Goal: Transaction & Acquisition: Book appointment/travel/reservation

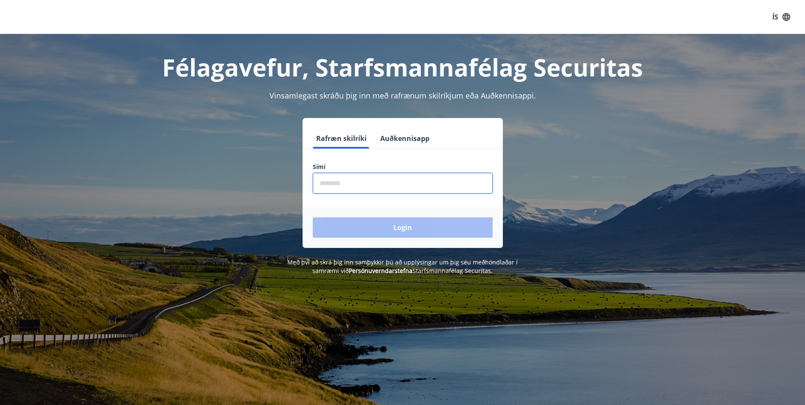
click at [358, 183] on input "phone" at bounding box center [403, 183] width 180 height 21
type input "********"
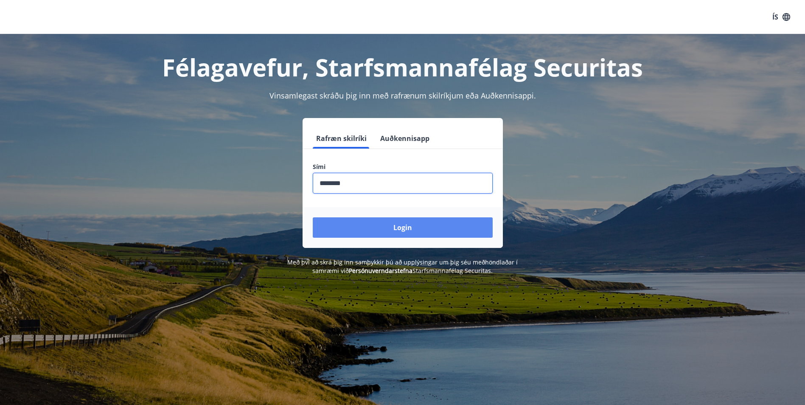
click at [417, 228] on button "Login" at bounding box center [403, 227] width 180 height 20
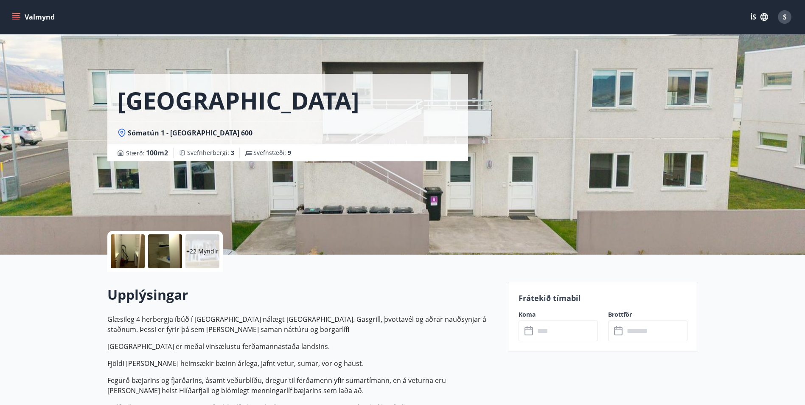
click at [16, 13] on icon "menu" at bounding box center [16, 17] width 8 height 8
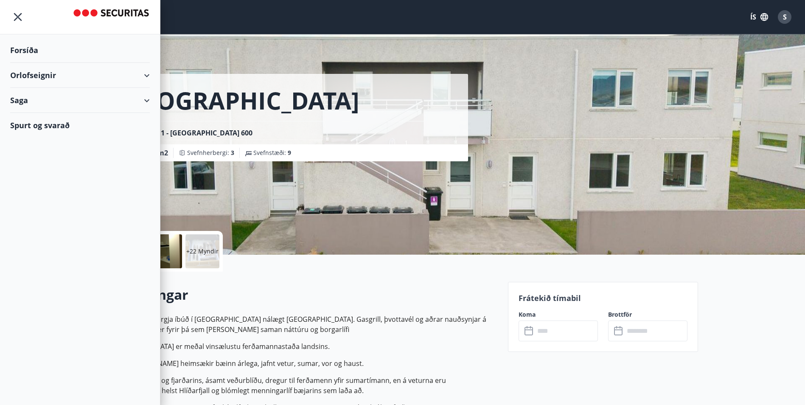
click at [150, 76] on icon at bounding box center [147, 75] width 10 height 10
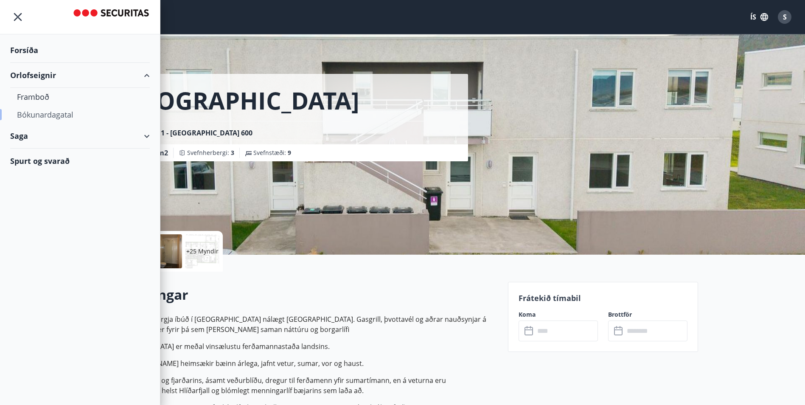
click at [64, 114] on div "Bókunardagatal" at bounding box center [80, 115] width 126 height 18
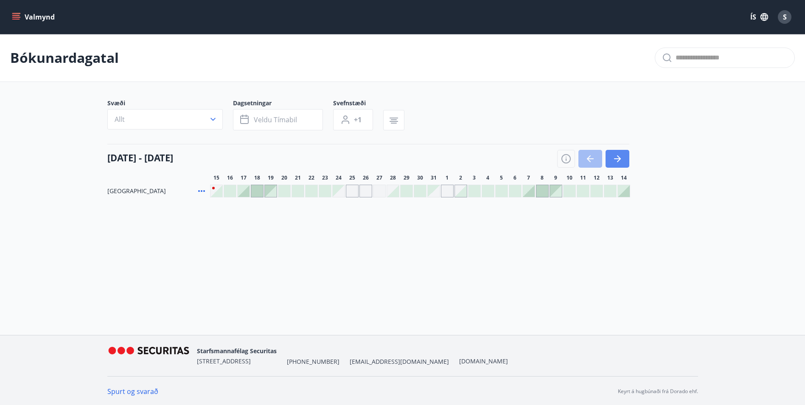
click at [615, 159] on icon "button" at bounding box center [617, 158] width 7 height 1
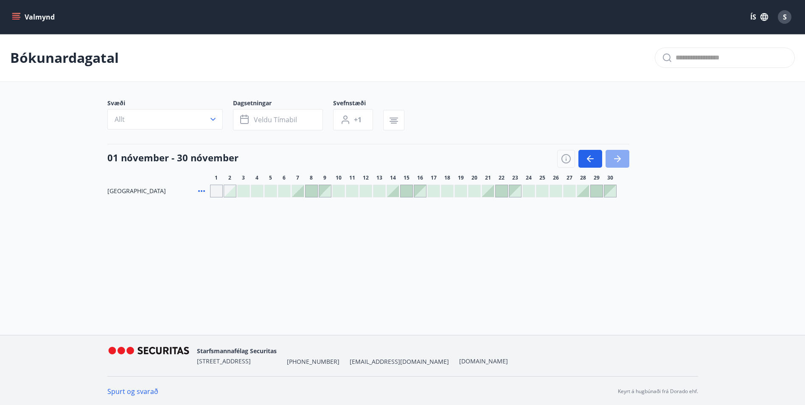
click at [615, 159] on icon "button" at bounding box center [617, 158] width 7 height 1
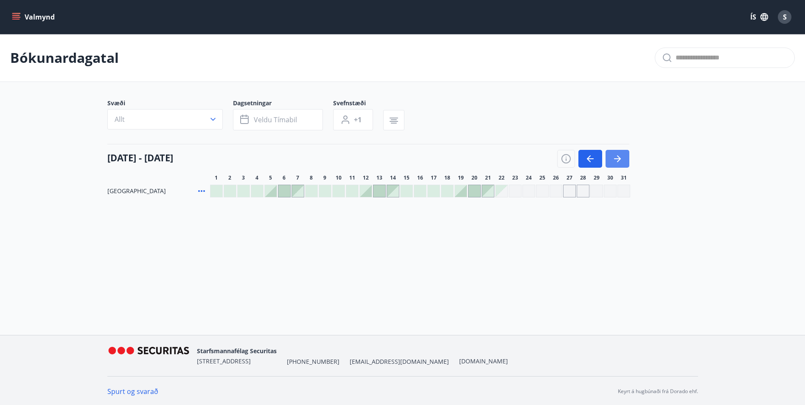
click at [615, 159] on icon "button" at bounding box center [617, 158] width 7 height 1
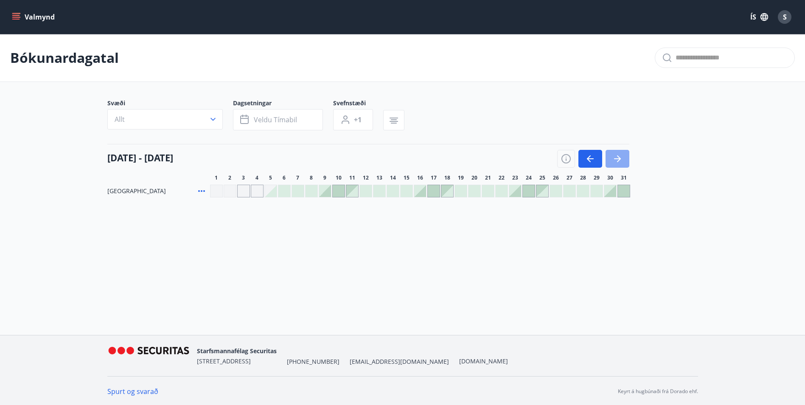
click at [615, 159] on icon "button" at bounding box center [617, 158] width 7 height 1
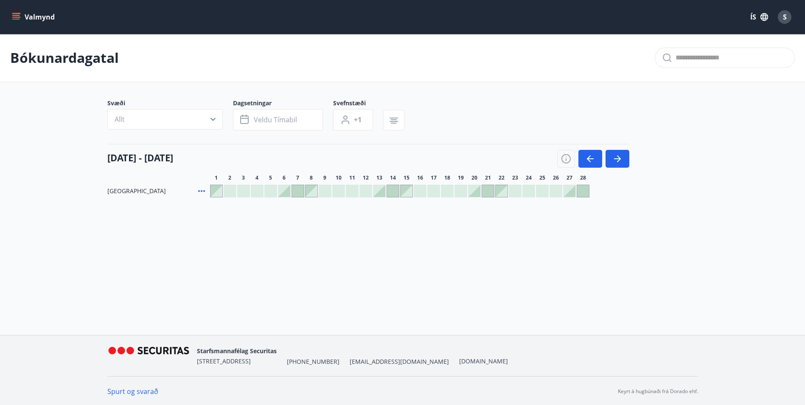
scroll to position [1, 0]
click at [287, 187] on div at bounding box center [284, 190] width 12 height 12
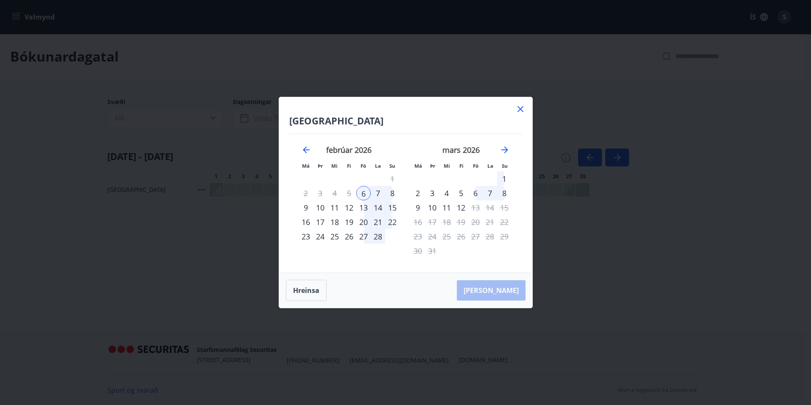
click at [393, 193] on div "8" at bounding box center [392, 193] width 14 height 14
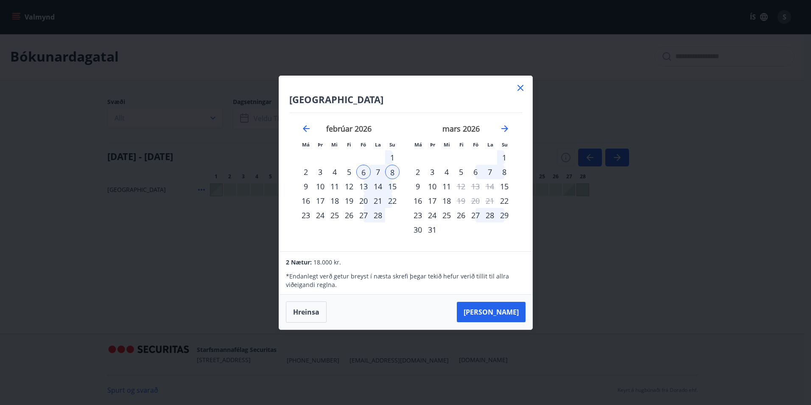
click at [524, 86] on icon at bounding box center [521, 88] width 10 height 10
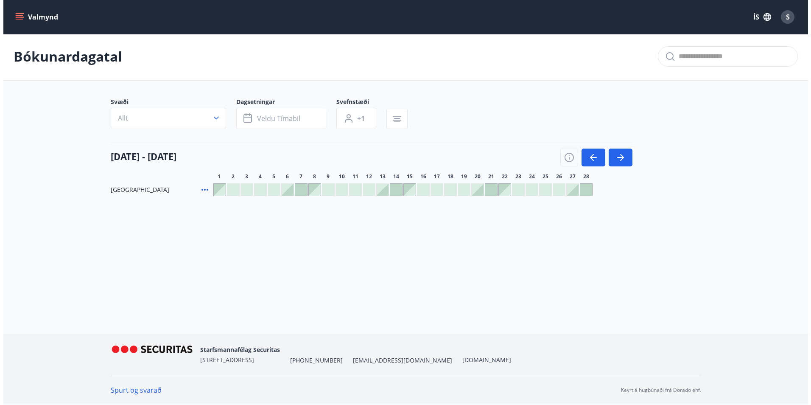
scroll to position [0, 0]
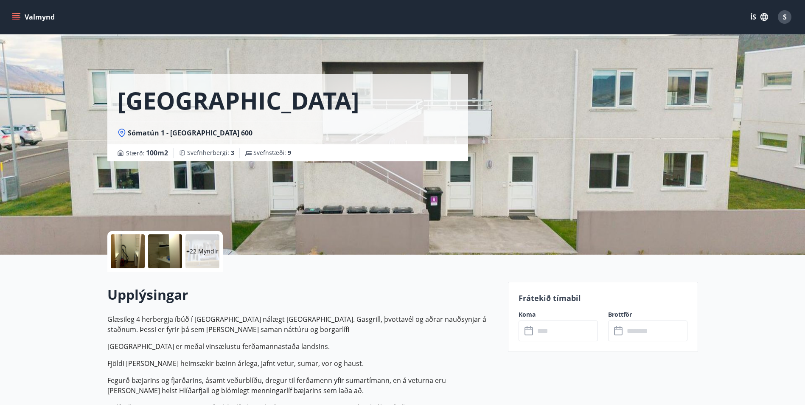
click at [207, 253] on p "+22 Myndir" at bounding box center [202, 251] width 32 height 8
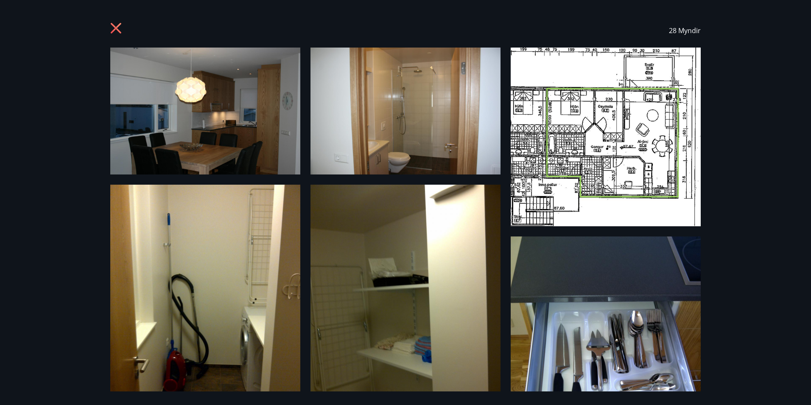
click at [120, 30] on icon at bounding box center [117, 29] width 14 height 14
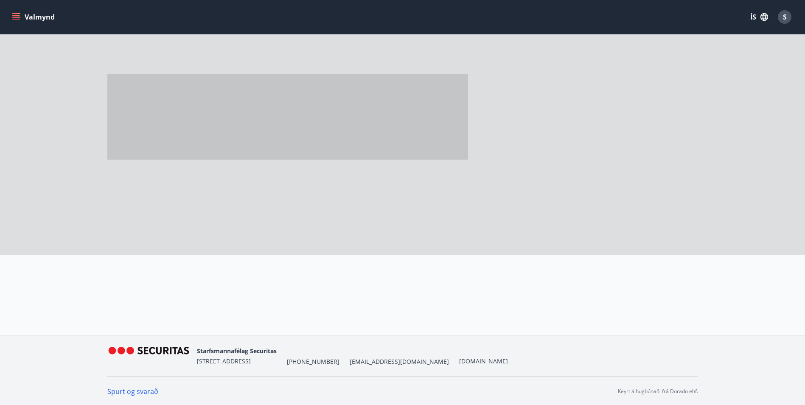
click at [28, 12] on button "Valmynd" at bounding box center [34, 16] width 48 height 15
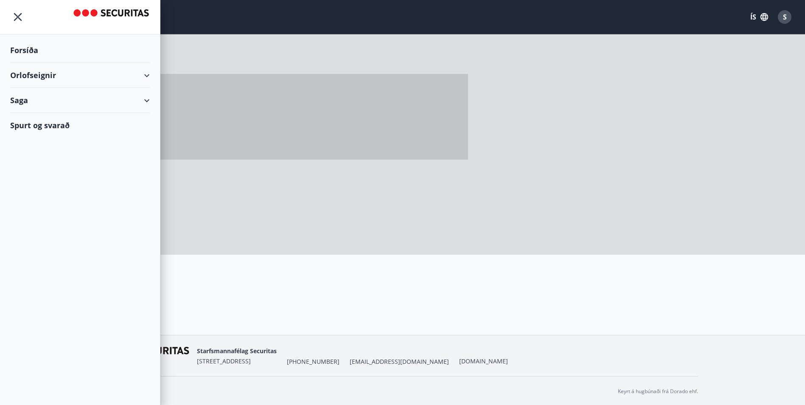
click at [154, 75] on div "Orlofseignir" at bounding box center [80, 75] width 160 height 25
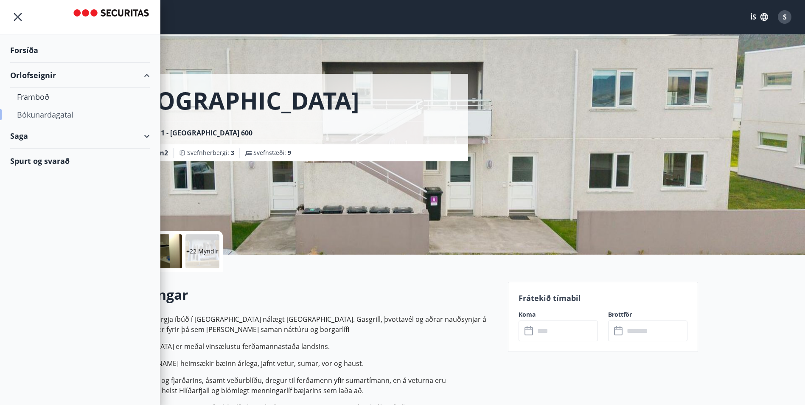
click at [73, 115] on div "Bókunardagatal" at bounding box center [80, 115] width 126 height 18
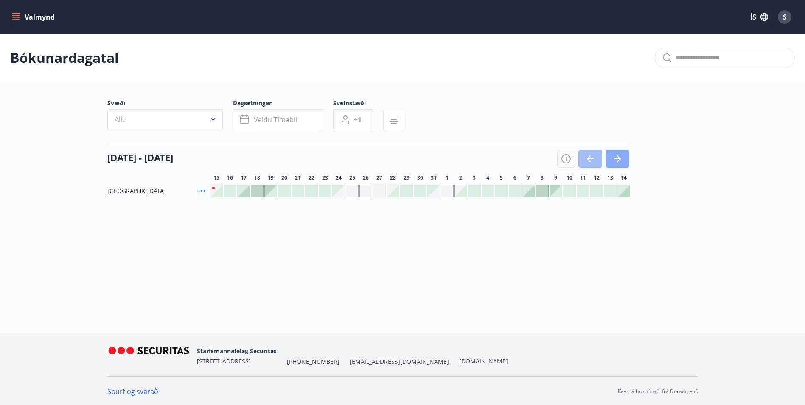
click at [622, 158] on icon "button" at bounding box center [617, 159] width 10 height 10
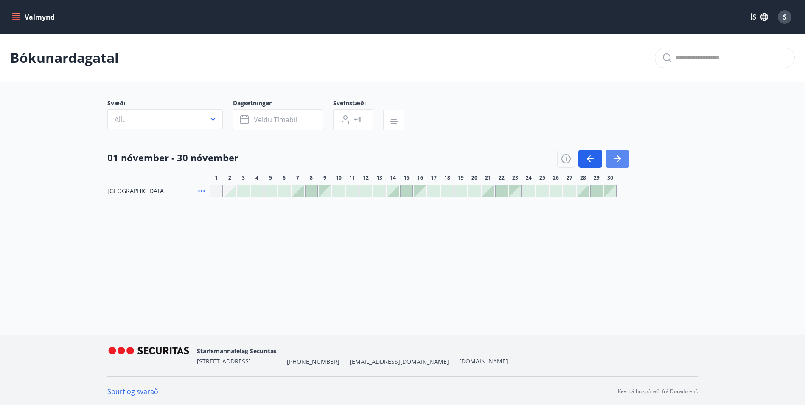
click at [622, 158] on icon "button" at bounding box center [617, 159] width 10 height 10
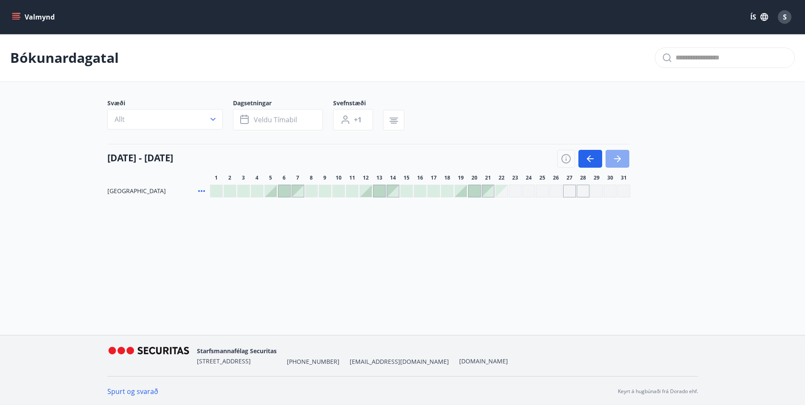
click at [622, 158] on icon "button" at bounding box center [617, 159] width 10 height 10
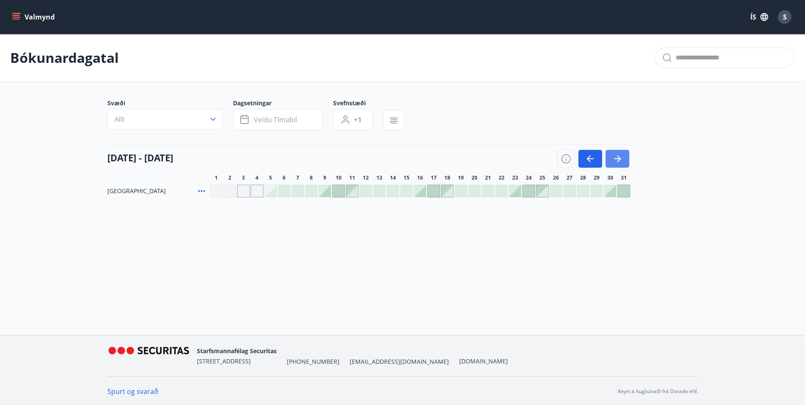
click at [622, 158] on icon "button" at bounding box center [617, 159] width 10 height 10
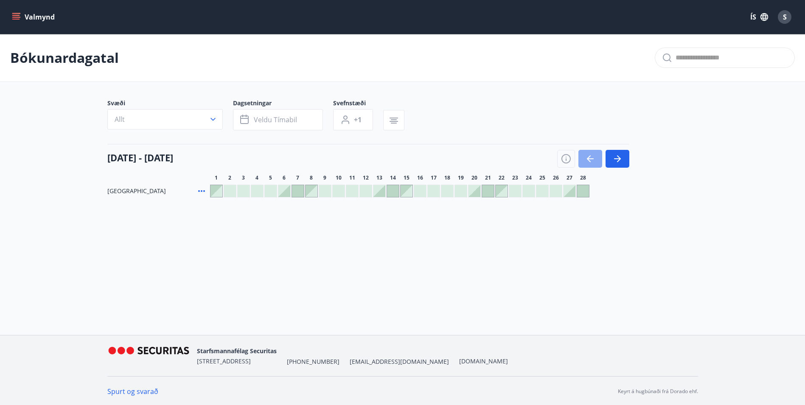
click at [591, 156] on icon "button" at bounding box center [590, 159] width 10 height 10
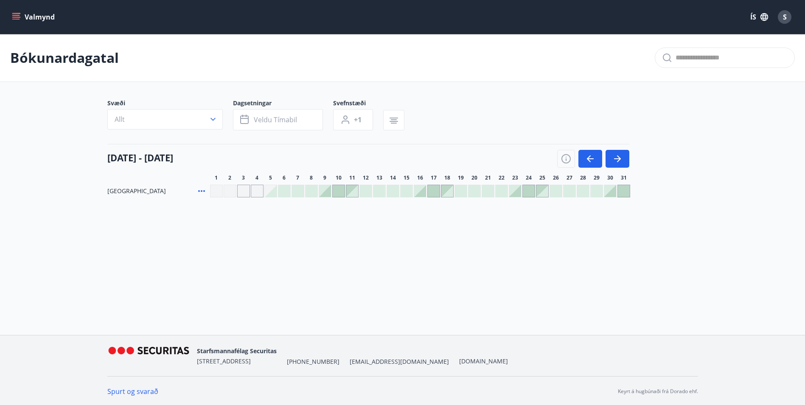
click at [419, 190] on div at bounding box center [420, 191] width 12 height 12
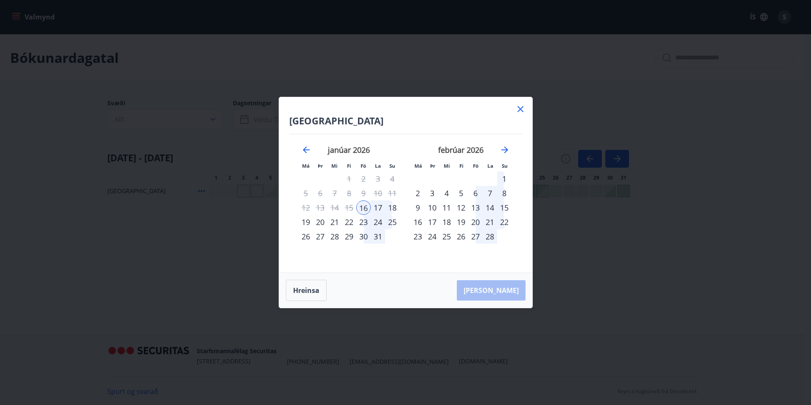
click at [393, 210] on div "18" at bounding box center [392, 207] width 14 height 14
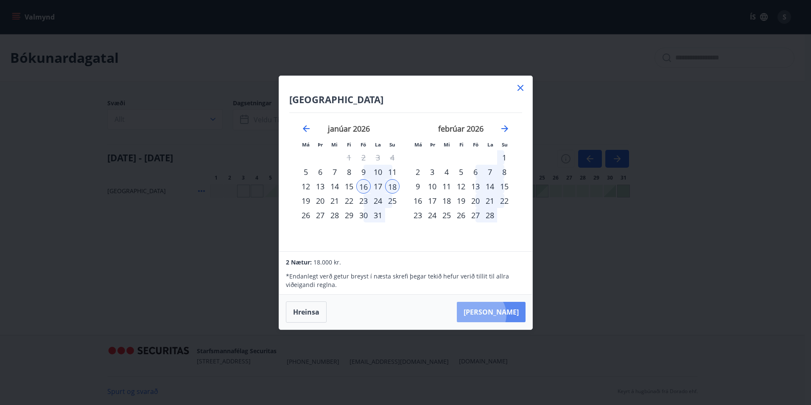
click at [507, 314] on button "[PERSON_NAME]" at bounding box center [491, 312] width 69 height 20
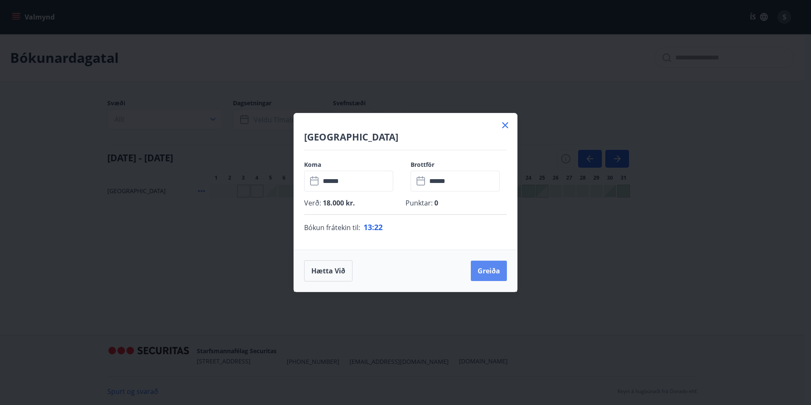
click at [488, 268] on button "Greiða" at bounding box center [489, 271] width 36 height 20
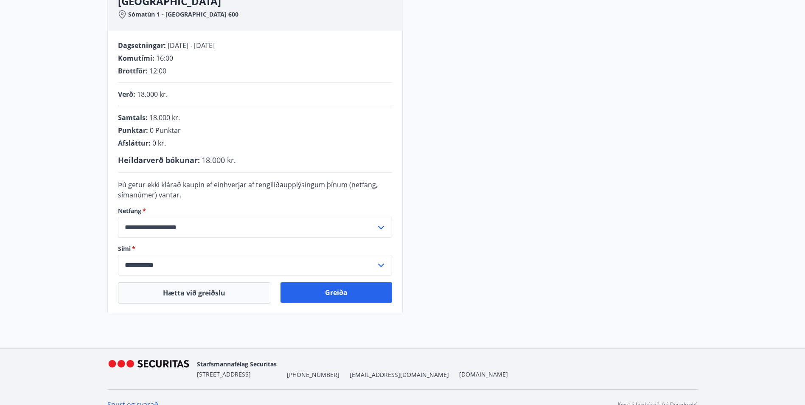
scroll to position [157, 0]
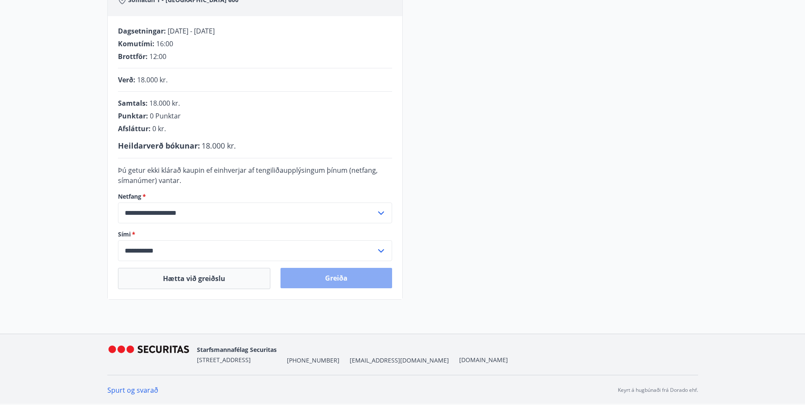
click at [328, 278] on button "Greiða" at bounding box center [337, 278] width 112 height 20
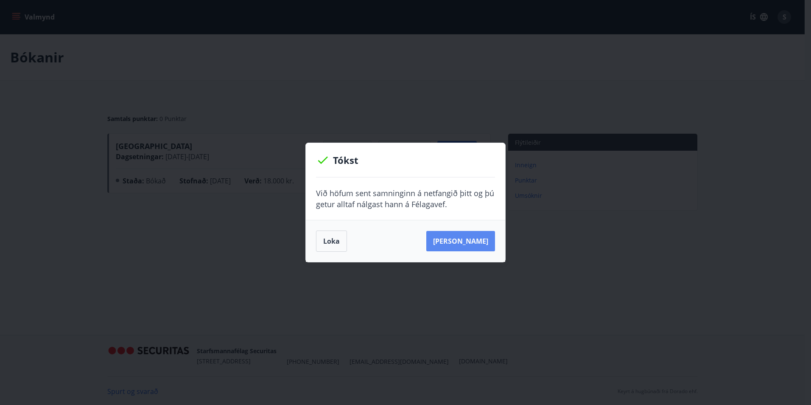
click at [455, 243] on button "Sjá samning" at bounding box center [461, 241] width 69 height 20
click at [768, 179] on div "Tókst Við höfum sent samninginn á netfangið þitt og þú getur alltaf nálgast han…" at bounding box center [405, 202] width 811 height 405
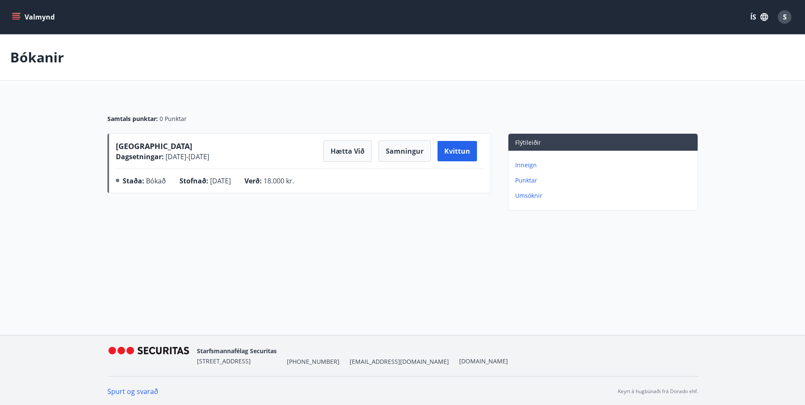
click at [530, 181] on p "Punktar" at bounding box center [604, 180] width 179 height 8
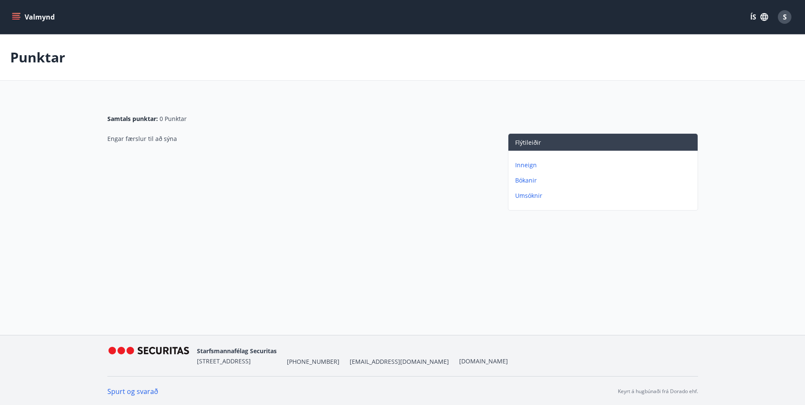
click at [441, 216] on div "Punktar Samtals punktar : 0 Punktar Engar færslur til að sýna Flýtileiðir Innei…" at bounding box center [402, 140] width 805 height 213
click at [14, 17] on icon "menu" at bounding box center [16, 17] width 9 height 1
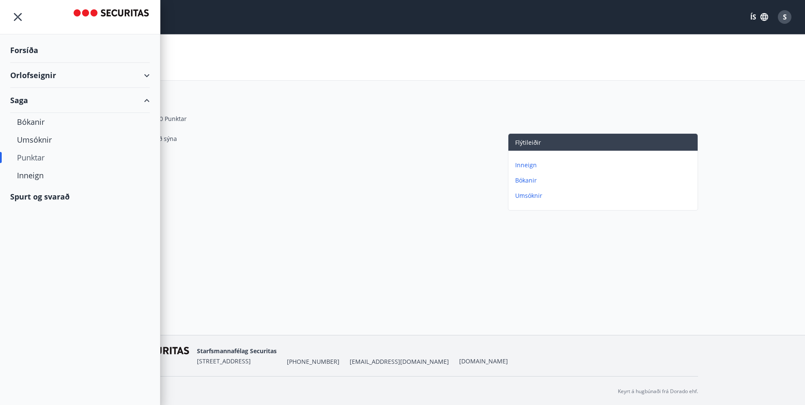
click at [28, 50] on div "Forsíða" at bounding box center [80, 50] width 140 height 25
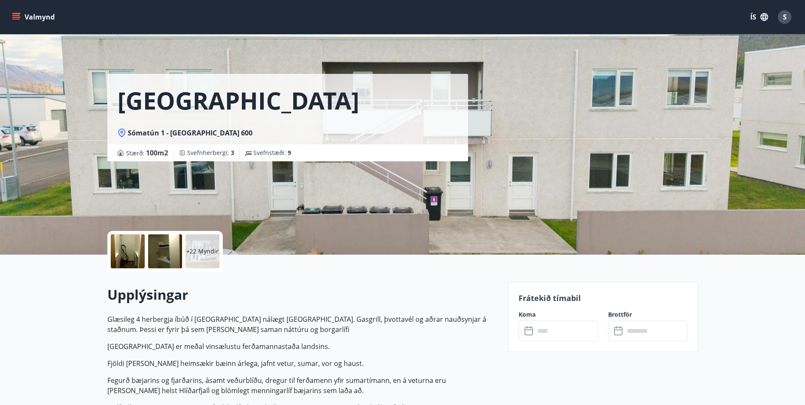
click at [16, 19] on icon "menu" at bounding box center [16, 19] width 8 height 1
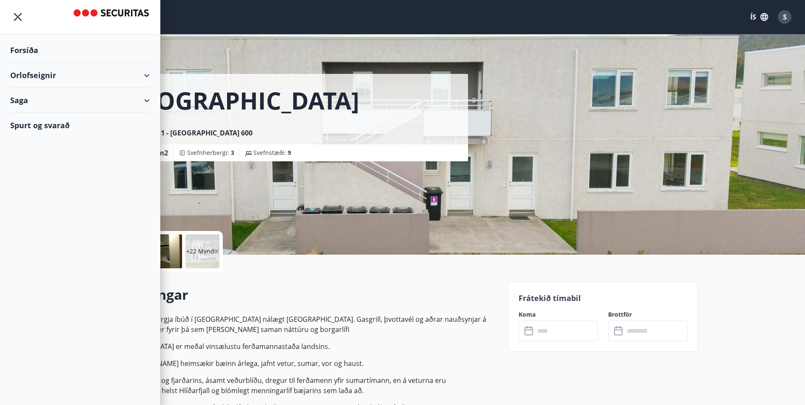
click at [148, 100] on div "Saga" at bounding box center [80, 100] width 140 height 25
click at [42, 158] on div "Punktar" at bounding box center [80, 158] width 126 height 18
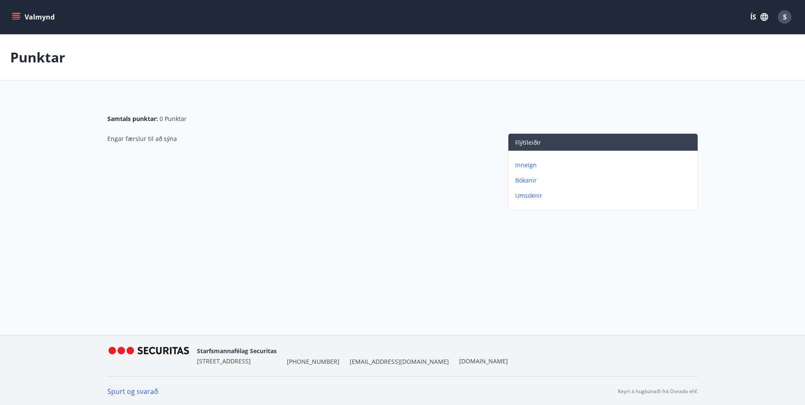
click at [527, 181] on p "Bókanir" at bounding box center [604, 180] width 179 height 8
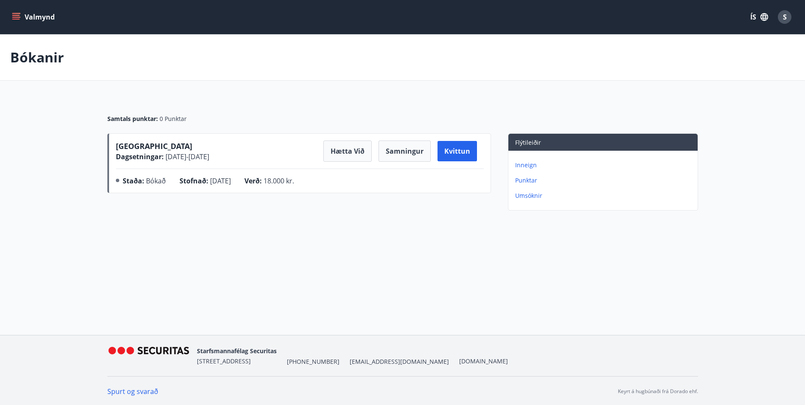
click at [36, 17] on button "Valmynd" at bounding box center [34, 16] width 48 height 15
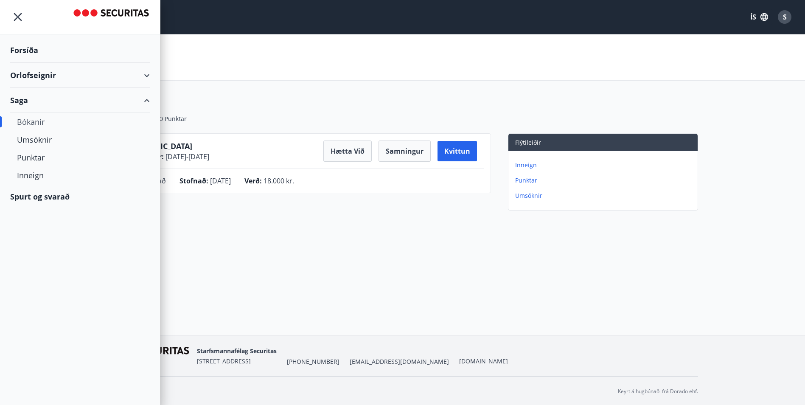
click at [38, 75] on div "Orlofseignir" at bounding box center [80, 75] width 140 height 25
click at [56, 229] on div "Spurt og svarað" at bounding box center [80, 232] width 140 height 25
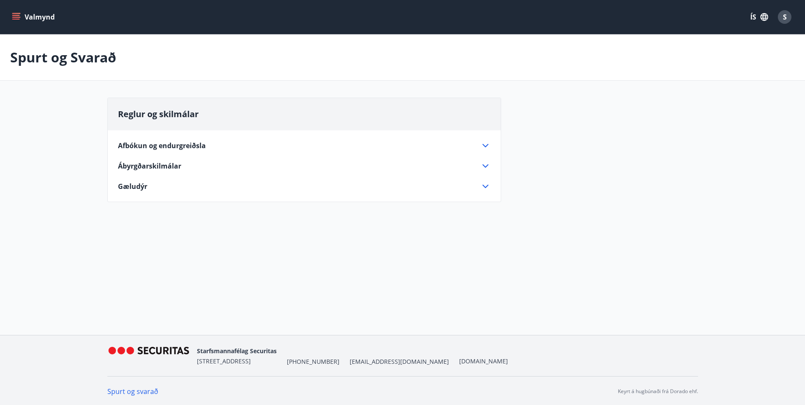
click at [140, 187] on span "Gæludýr" at bounding box center [132, 186] width 29 height 9
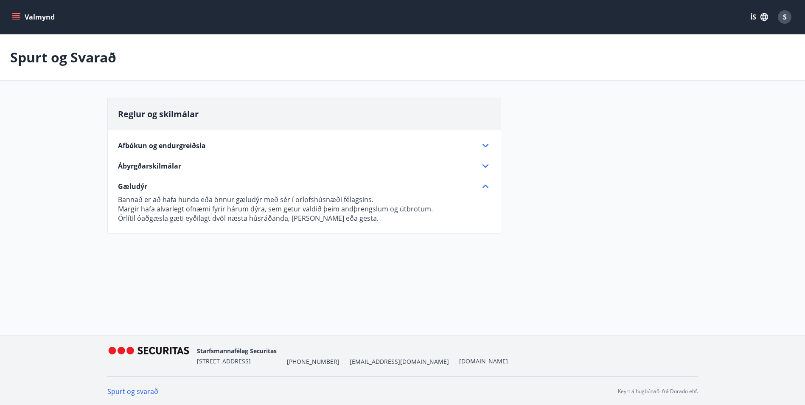
click at [166, 250] on div "Spurt og Svarað Reglur og skilmálar Afbókun og endurgreiðsla Bókaðar og greidda…" at bounding box center [402, 155] width 805 height 243
